Goal: Task Accomplishment & Management: Use online tool/utility

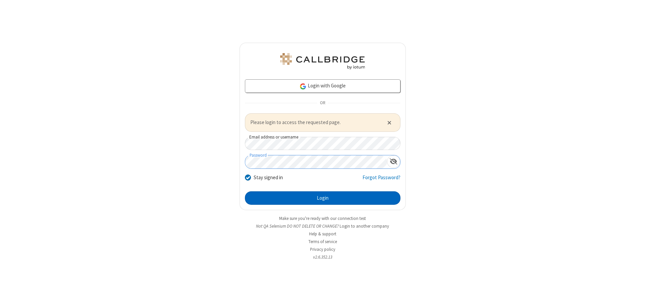
click at [323, 198] on button "Login" at bounding box center [323, 197] width 156 height 13
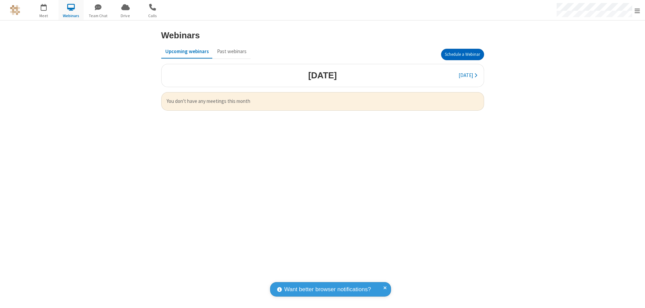
click at [462, 54] on button "Schedule a Webinar" at bounding box center [462, 54] width 43 height 11
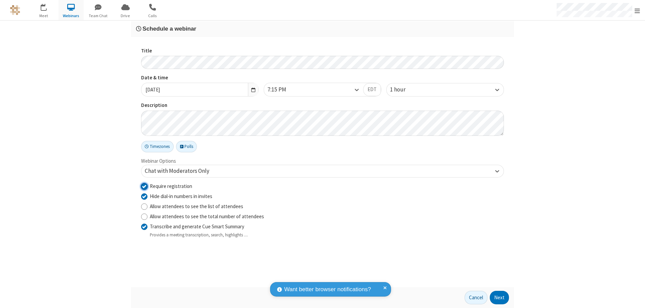
click at [144, 186] on input "Require registration" at bounding box center [144, 185] width 6 height 7
checkbox input "false"
click at [500, 297] on button "Next" at bounding box center [499, 297] width 19 height 13
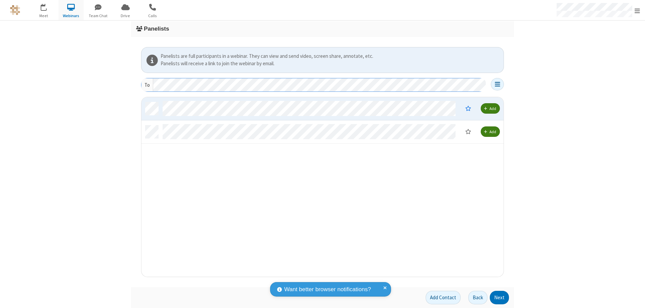
scroll to position [174, 357]
click at [500, 297] on button "Next" at bounding box center [499, 297] width 19 height 13
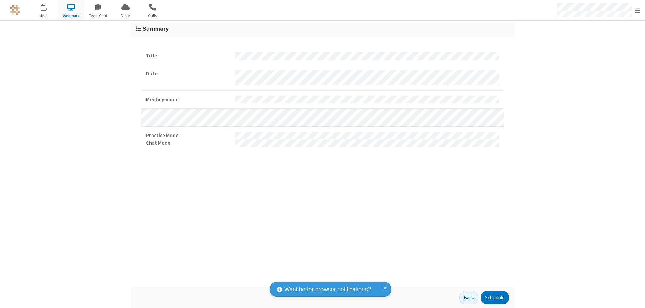
click at [495, 297] on button "Schedule" at bounding box center [495, 297] width 28 height 13
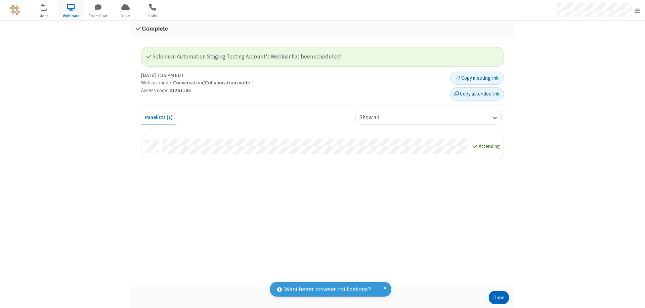
click at [499, 297] on button "Done" at bounding box center [499, 297] width 20 height 13
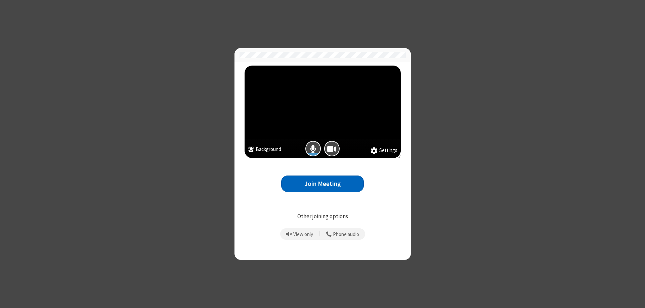
click at [323, 183] on button "Join Meeting" at bounding box center [322, 183] width 83 height 16
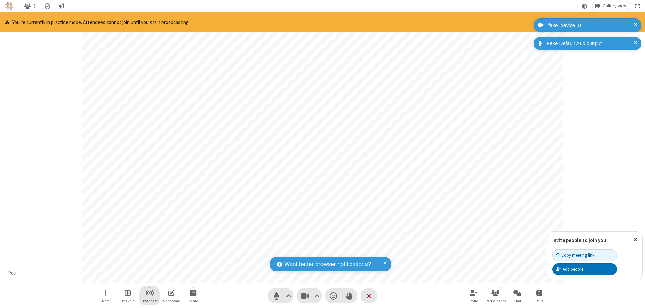
click at [149, 292] on span "Start broadcast" at bounding box center [149, 292] width 8 height 8
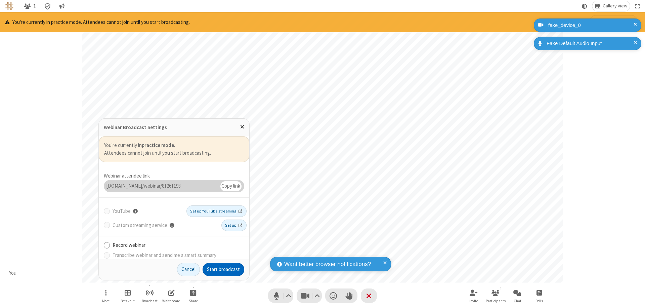
click at [223, 269] on button "Start broadcast" at bounding box center [224, 269] width 42 height 13
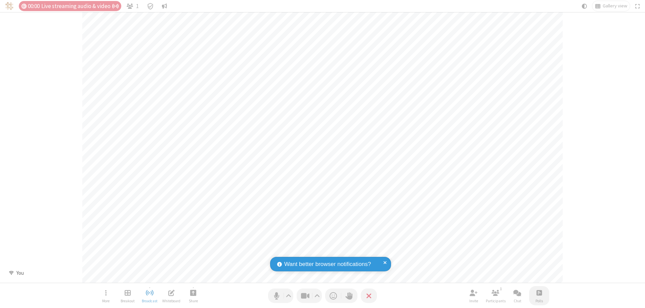
click at [539, 292] on span "Open poll" at bounding box center [539, 292] width 5 height 8
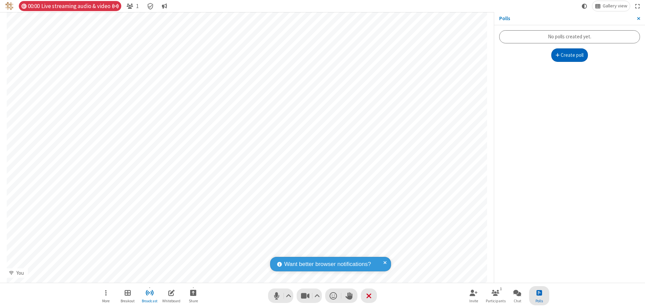
click at [570, 55] on button "Create poll" at bounding box center [569, 54] width 37 height 13
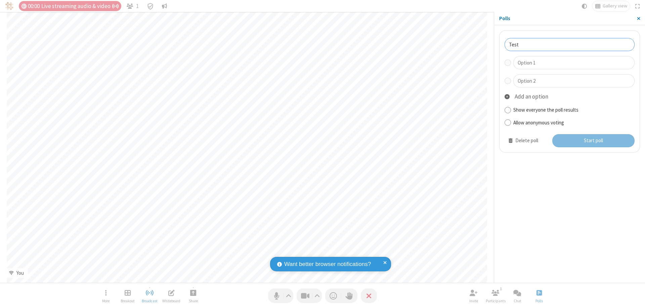
type input "Test"
type input "Yes"
type input "No"
click at [593, 140] on button "Start poll" at bounding box center [593, 140] width 83 height 13
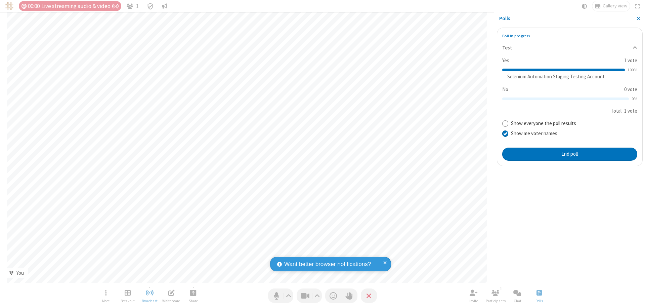
click at [638, 18] on span "Close sidebar" at bounding box center [638, 18] width 3 height 5
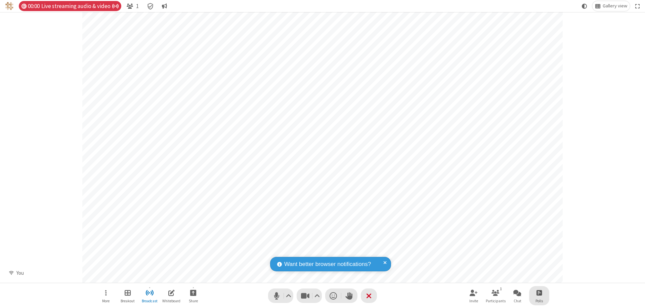
click at [539, 292] on span "Open poll" at bounding box center [539, 292] width 5 height 8
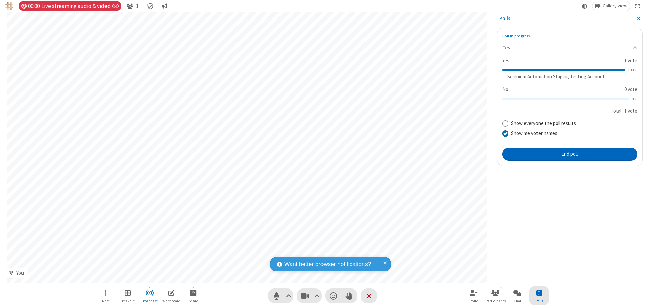
click at [570, 154] on button "End poll" at bounding box center [569, 153] width 135 height 13
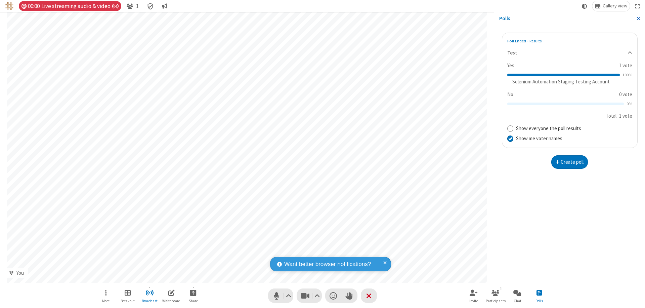
click at [638, 18] on span "Close sidebar" at bounding box center [638, 18] width 3 height 5
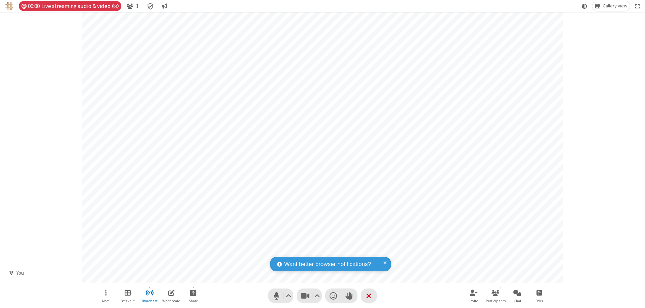
click at [539, 292] on span "Open poll" at bounding box center [539, 292] width 5 height 8
